Goal: Information Seeking & Learning: Learn about a topic

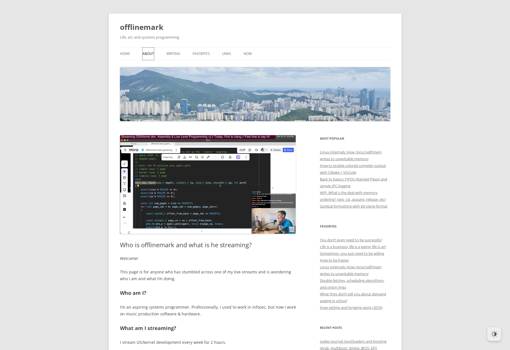
click at [148, 55] on link "About" at bounding box center [149, 54] width 12 height 12
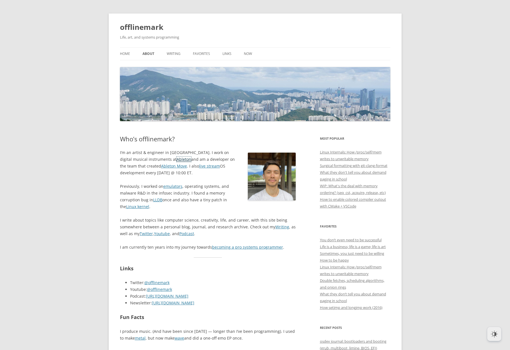
click at [177, 160] on link "Ableton" at bounding box center [184, 159] width 15 height 5
click at [273, 177] on img at bounding box center [272, 177] width 48 height 48
click at [271, 248] on link "becoming a pro systems programmer" at bounding box center [247, 247] width 71 height 5
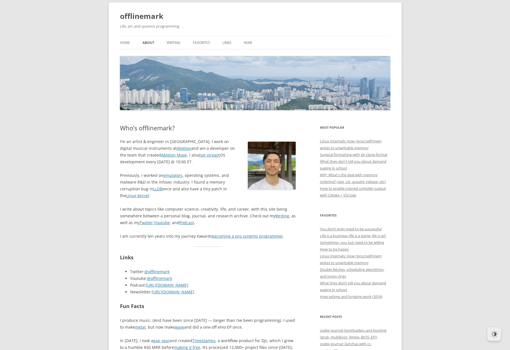
scroll to position [11, 0]
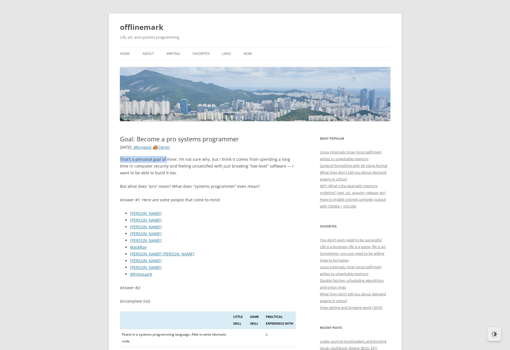
drag, startPoint x: 121, startPoint y: 160, endPoint x: 164, endPoint y: 156, distance: 43.8
click at [165, 159] on p "That’s a personal goal of mine. I’m not sure why, but I think it comes from spe…" at bounding box center [208, 166] width 176 height 20
